Goal: Transaction & Acquisition: Purchase product/service

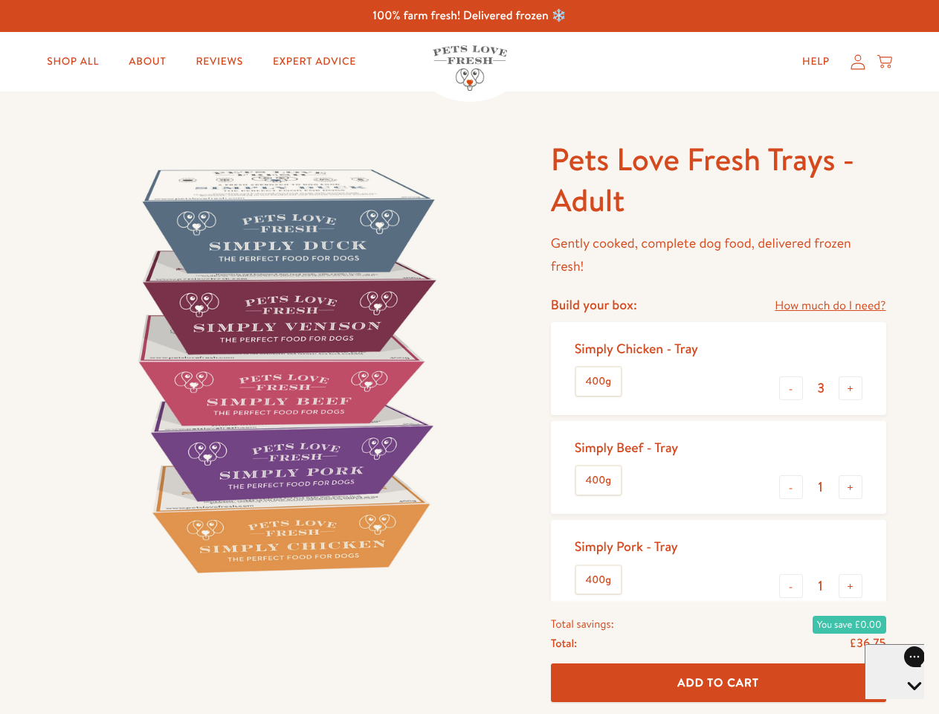
click at [469, 357] on img at bounding box center [285, 370] width 462 height 462
click at [830, 306] on link "How much do I need?" at bounding box center [830, 306] width 111 height 20
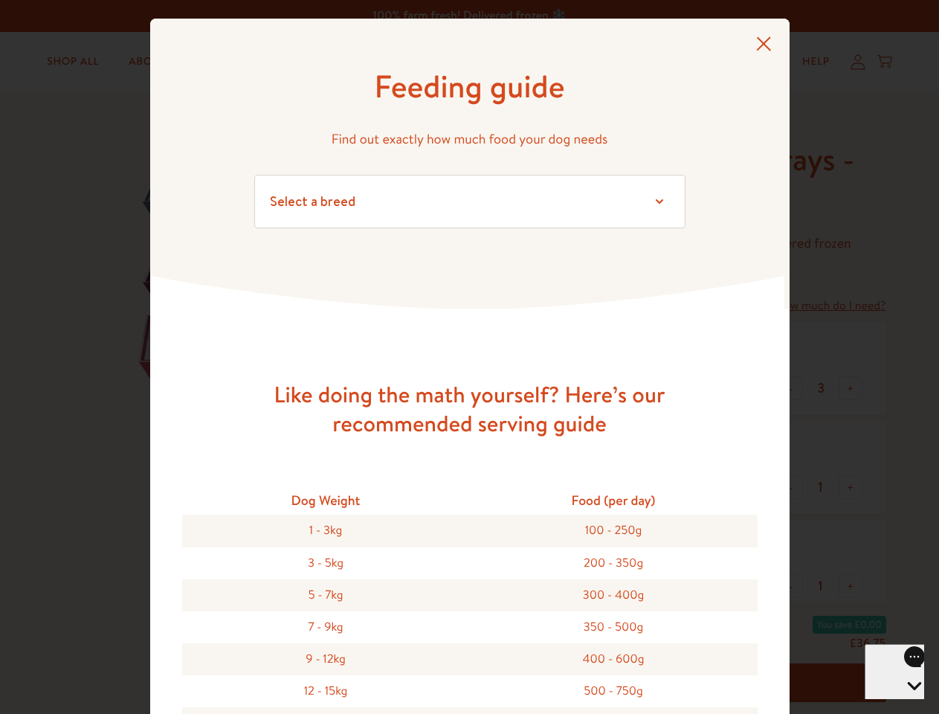
click at [791, 388] on div "Feeding guide Find out exactly how much food your dog needs Select a breed Affe…" at bounding box center [469, 357] width 939 height 714
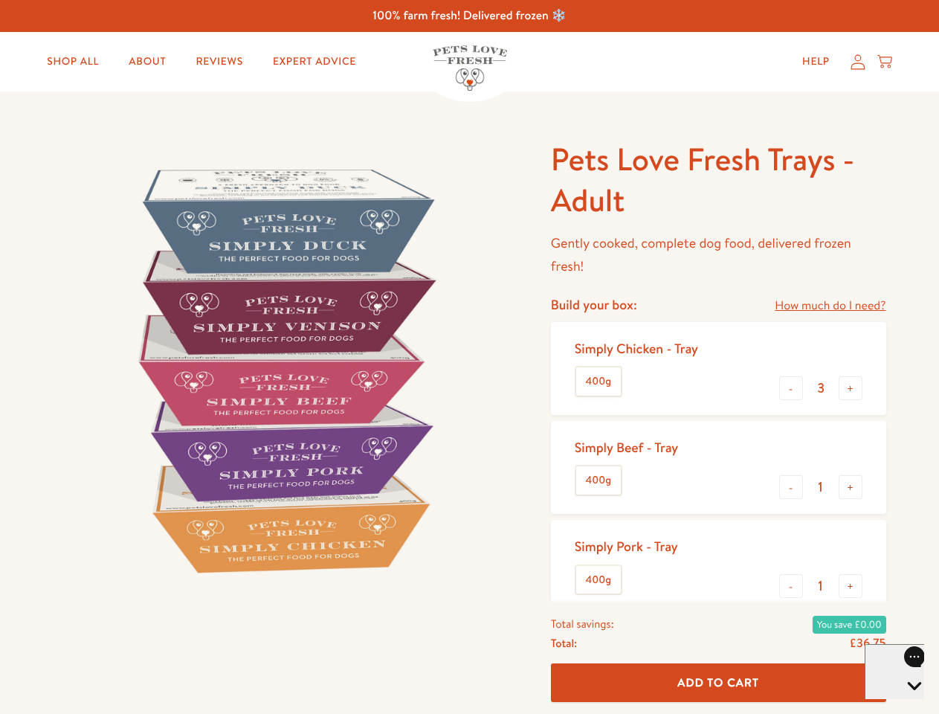
click at [851, 388] on button "+" at bounding box center [851, 388] width 24 height 24
type input "4"
click at [791, 487] on button "-" at bounding box center [791, 487] width 24 height 24
click at [851, 487] on button "+" at bounding box center [851, 487] width 24 height 24
type input "1"
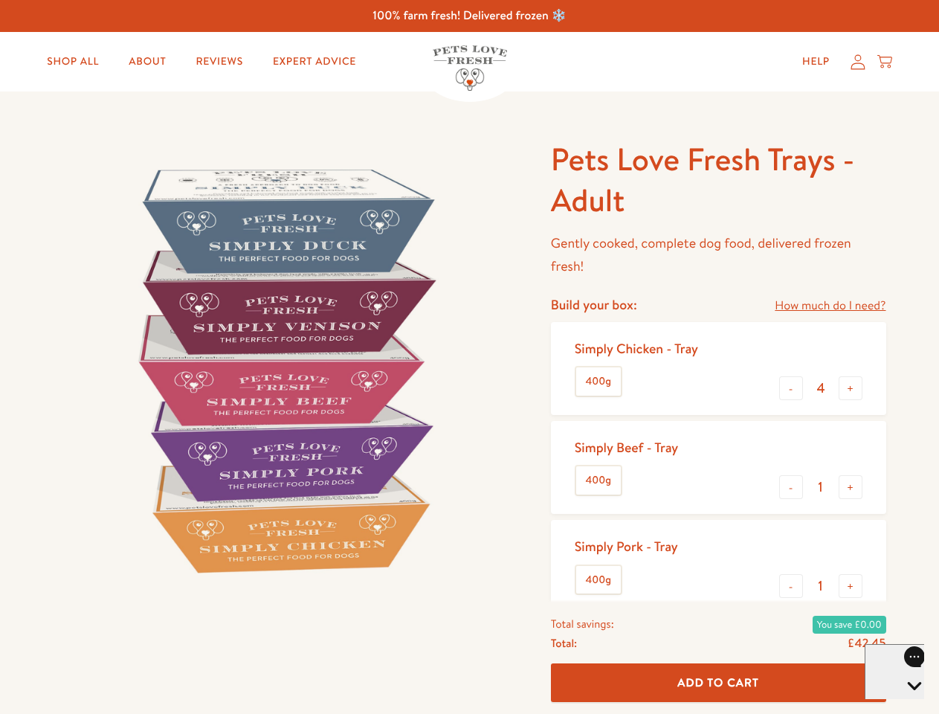
click at [791, 586] on button "-" at bounding box center [791, 586] width 24 height 24
click at [851, 586] on button "+" at bounding box center [851, 586] width 24 height 24
type input "1"
click at [718, 683] on span "Add To Cart" at bounding box center [718, 682] width 82 height 16
